Goal: Transaction & Acquisition: Download file/media

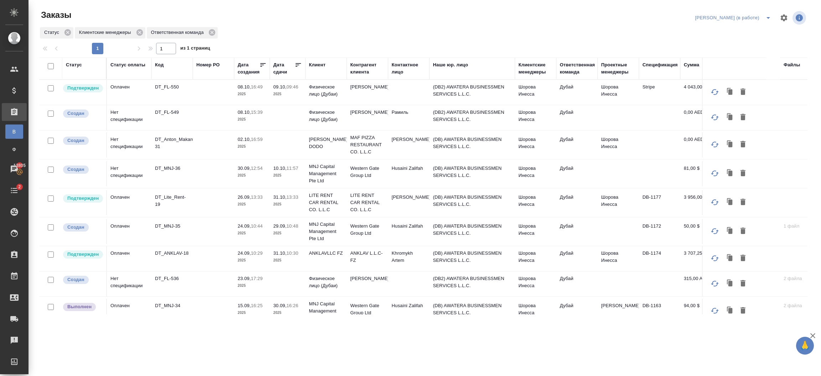
click at [496, 228] on td "(DB) AWATERA BUSINESSMEN SERVICES L.L.C." at bounding box center [472, 231] width 86 height 25
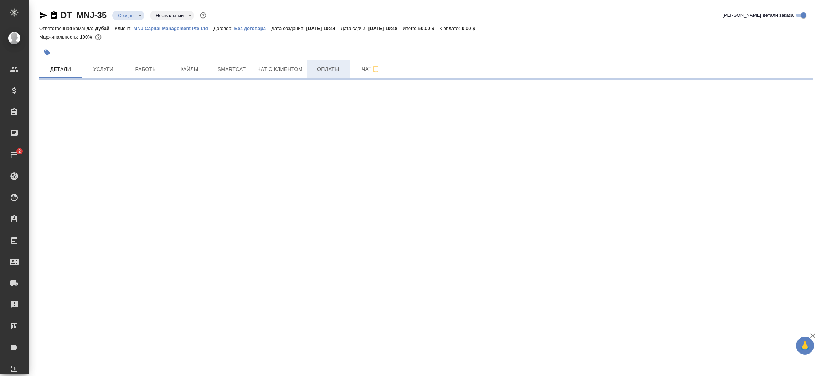
select select "RU"
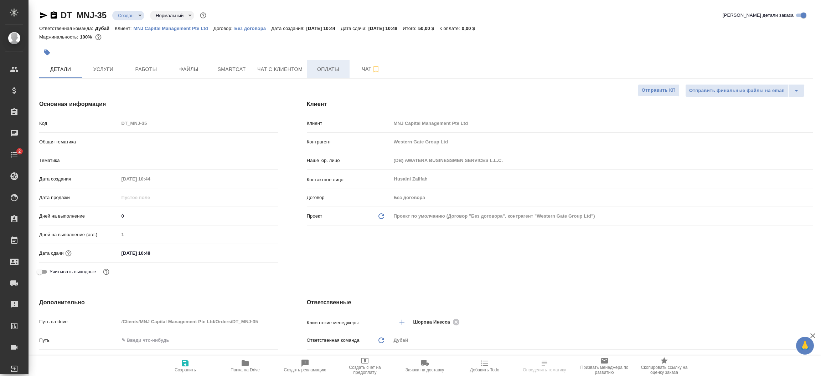
type textarea "x"
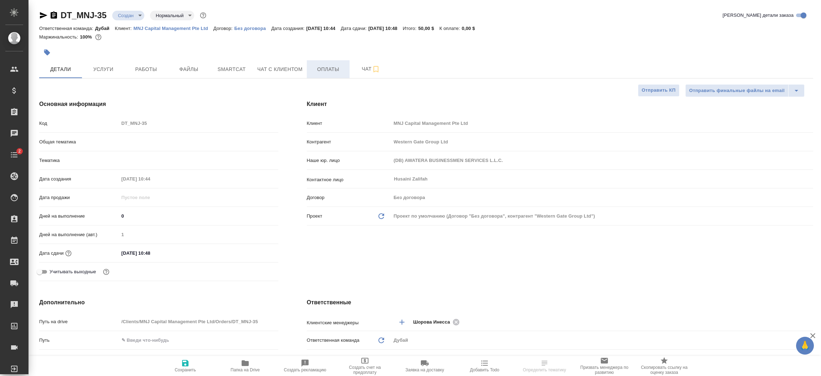
type textarea "x"
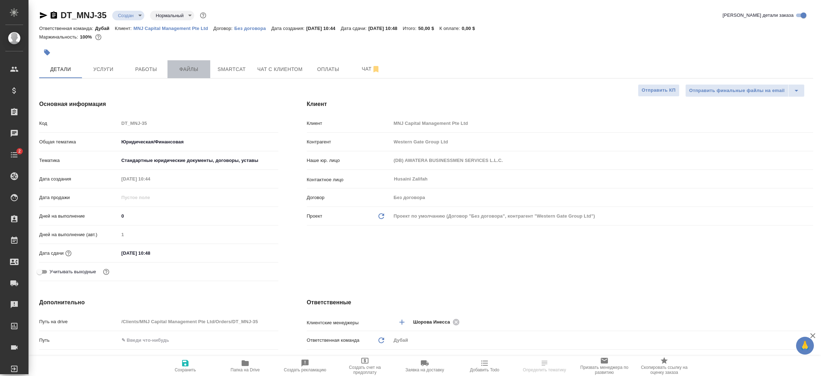
click at [189, 68] on span "Файлы" at bounding box center [189, 69] width 34 height 9
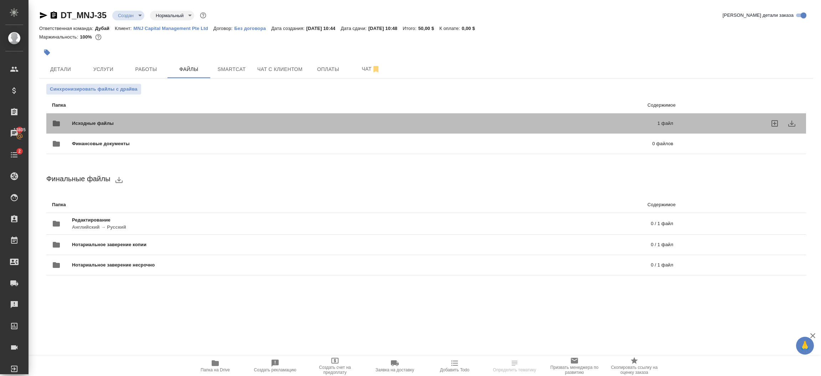
click at [366, 125] on span "Исходные файлы" at bounding box center [229, 123] width 314 height 7
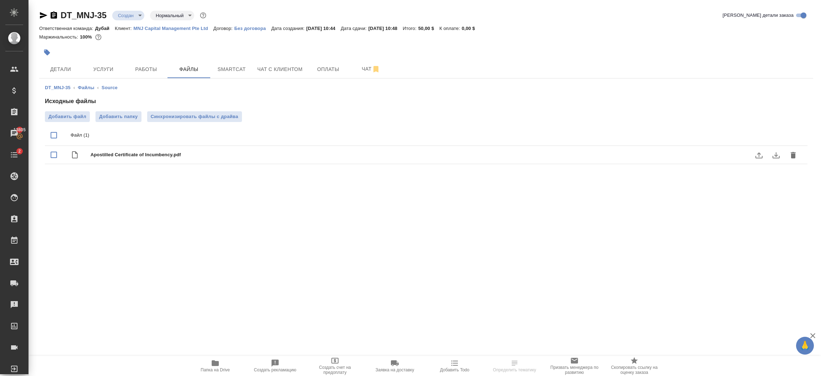
click at [122, 154] on span "Apostilled Certificate of Incumbency.pdf" at bounding box center [441, 154] width 700 height 7
checkbox input "true"
click at [775, 157] on icon "download" at bounding box center [776, 155] width 9 height 9
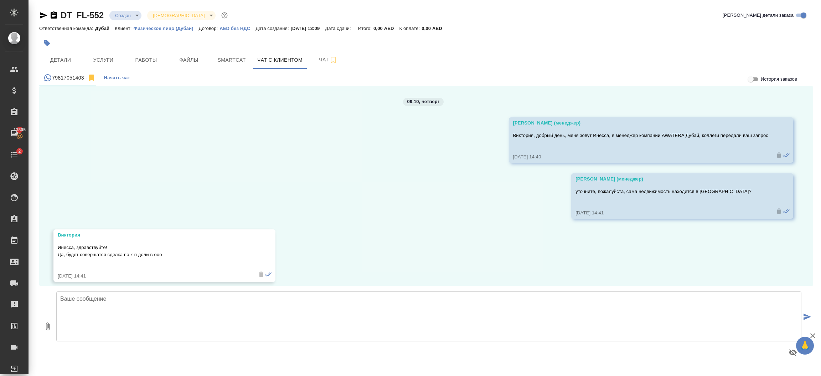
scroll to position [910, 0]
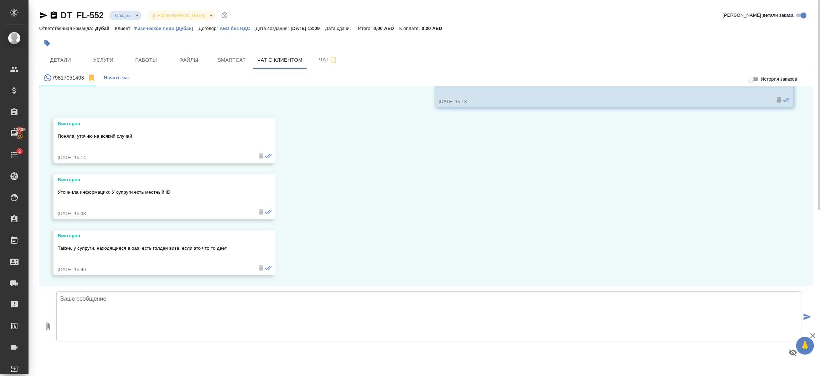
click at [383, 196] on div "09.10, четверг Шорова Инесса (менеджер) Виктория, добрый день, меня зовут Инесс…" at bounding box center [426, 185] width 774 height 199
click at [120, 309] on textarea at bounding box center [428, 316] width 745 height 50
type textarea "z"
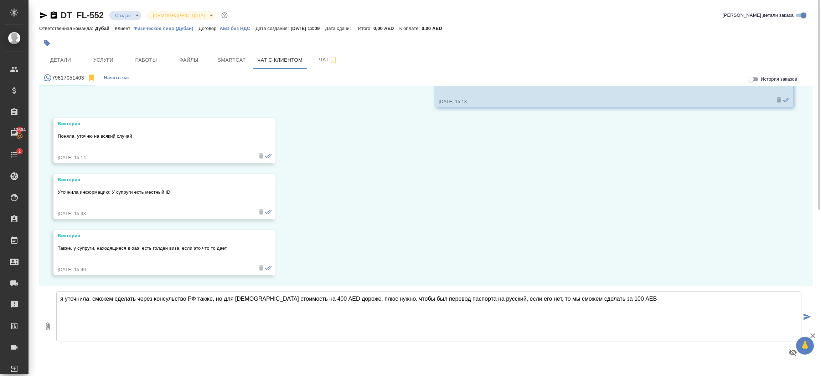
type textarea "я уточнила: сможем сделать через консульство РФ также, но для иностранцев стоим…"
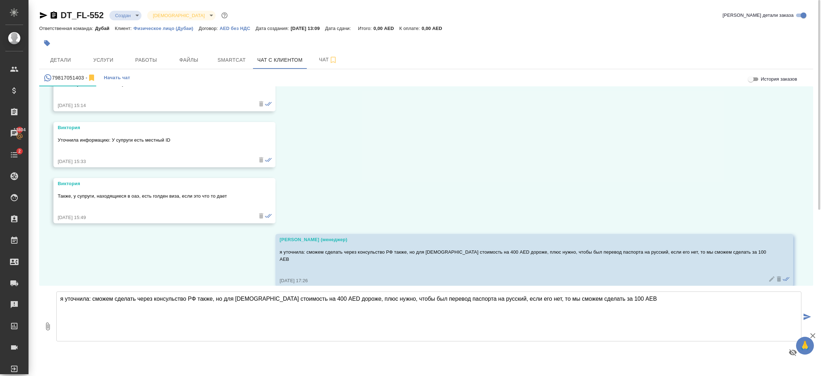
scroll to position [966, 0]
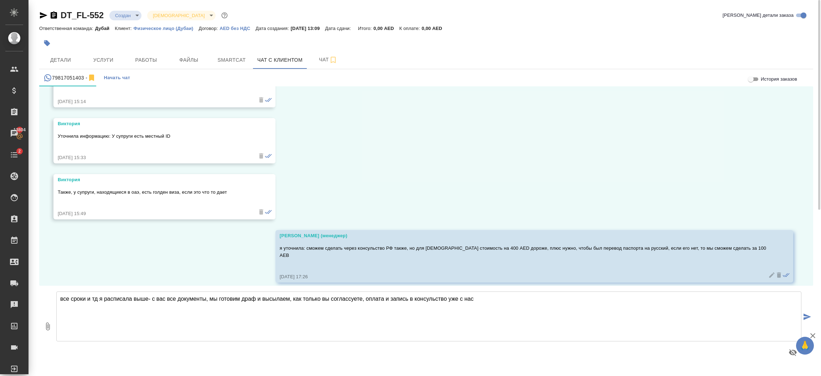
click at [383, 296] on textarea "все сроки и тд я расписала выше- с вас все документы, мы готовим драф и высылае…" at bounding box center [428, 316] width 745 height 50
type textarea "все сроки и тд я расписала выше- с вас все документы, мы готовим драф и высылае…"
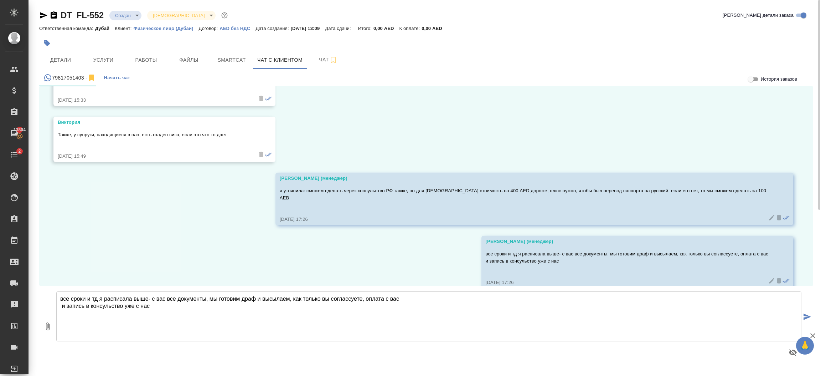
scroll to position [1029, 0]
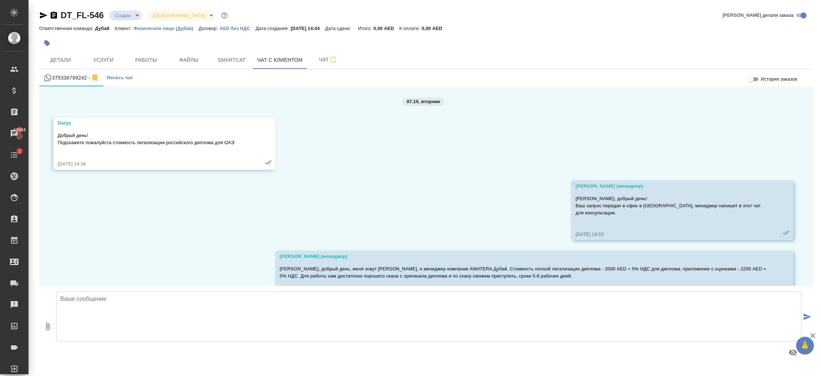
scroll to position [605, 0]
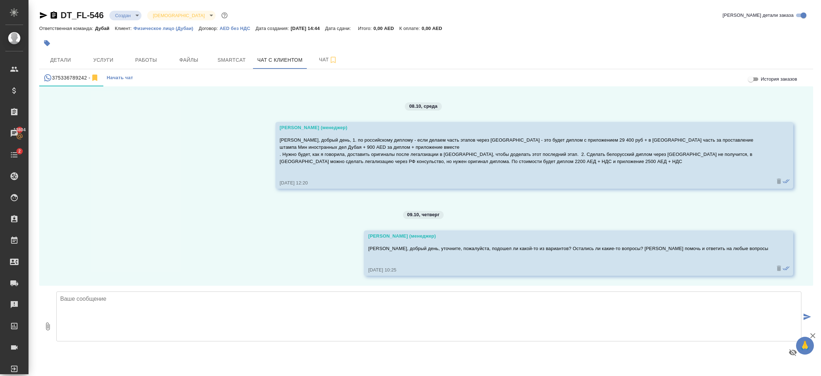
click at [752, 219] on div "07.10, вторник Darya Добрый день! Подскажите пожалуйста стоимость легализации р…" at bounding box center [426, 185] width 774 height 199
